Goal: Check status: Check status

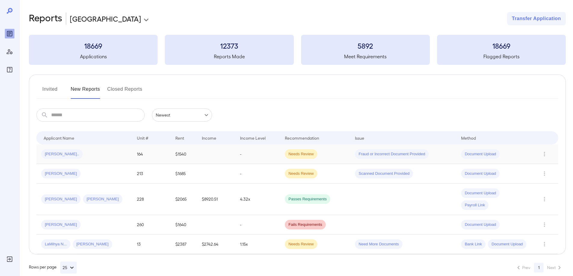
click at [109, 153] on div "[PERSON_NAME].." at bounding box center [84, 154] width 86 height 10
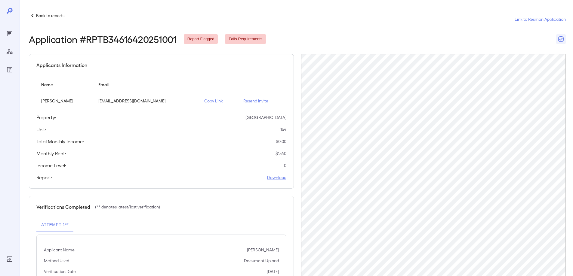
click at [53, 18] on p "Back to reports" at bounding box center [50, 16] width 28 height 6
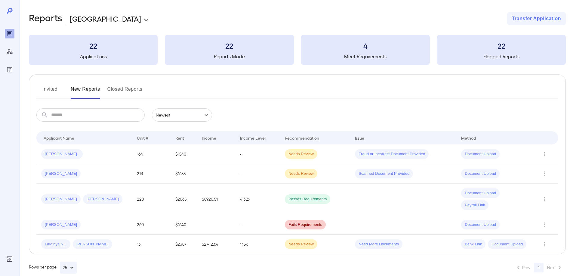
click at [55, 90] on button "Invited" at bounding box center [49, 91] width 27 height 14
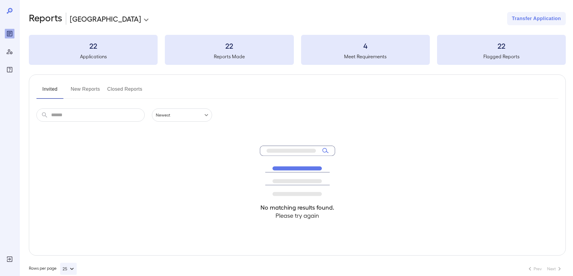
click at [96, 86] on button "New Reports" at bounding box center [85, 91] width 29 height 14
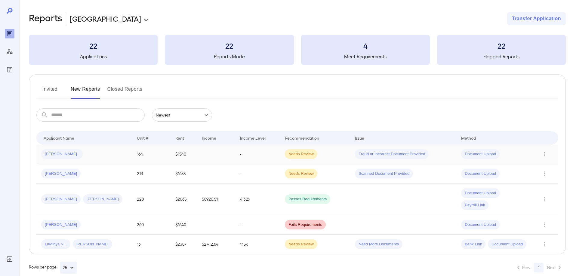
click at [52, 156] on span "[PERSON_NAME].." at bounding box center [61, 154] width 41 height 6
